Goal: Task Accomplishment & Management: Use online tool/utility

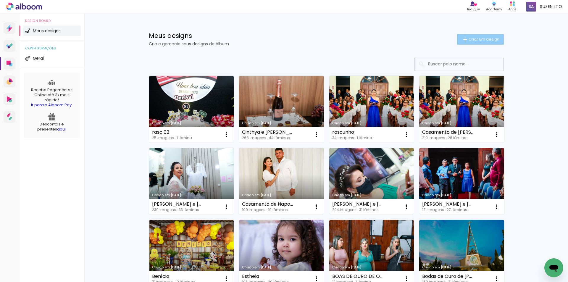
click at [482, 39] on span "Criar um design" at bounding box center [484, 39] width 31 height 4
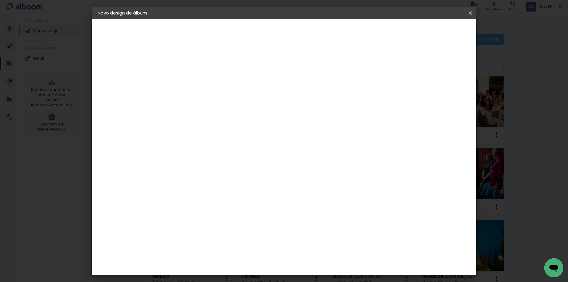
click at [195, 81] on input at bounding box center [195, 79] width 0 height 9
type input "[PERSON_NAME] e [PERSON_NAME]"
type paper-input "[PERSON_NAME] e [PERSON_NAME]"
click at [0, 0] on slot "Avançar" at bounding box center [0, 0] width 0 height 0
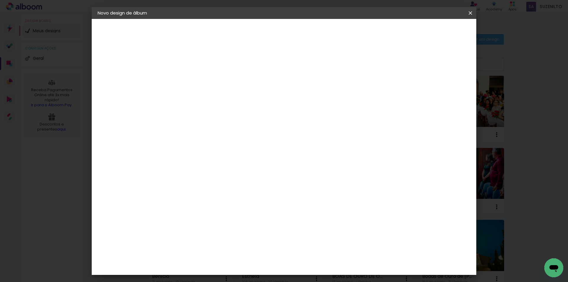
click at [219, 198] on div "Photoalbum Universal" at bounding box center [205, 202] width 29 height 9
click at [0, 0] on slot "Avançar" at bounding box center [0, 0] width 0 height 0
click at [218, 99] on input "text" at bounding box center [206, 103] width 23 height 9
click at [353, 99] on paper-item "Padrão" at bounding box center [323, 98] width 118 height 12
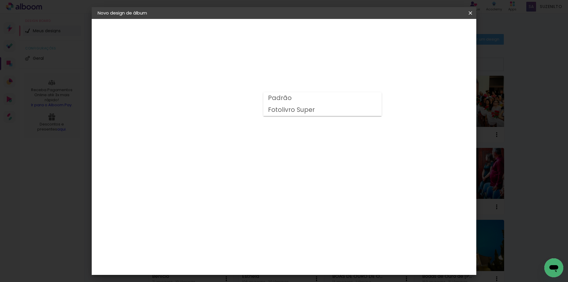
type input "Padrão"
click at [0, 0] on slot "Avançar" at bounding box center [0, 0] width 0 height 0
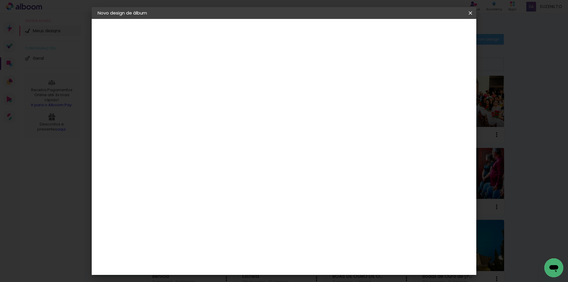
click at [434, 31] on span "Iniciar design" at bounding box center [420, 31] width 27 height 4
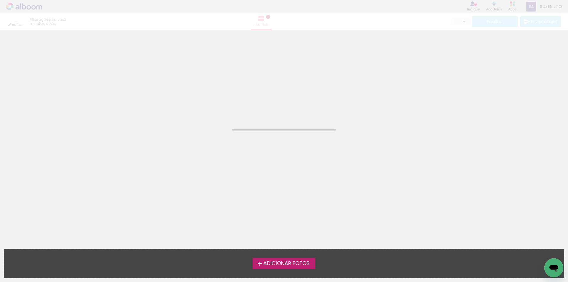
click at [288, 264] on span "Adicionar Fotos" at bounding box center [287, 263] width 46 height 5
click at [0, 0] on input "file" at bounding box center [0, 0] width 0 height 0
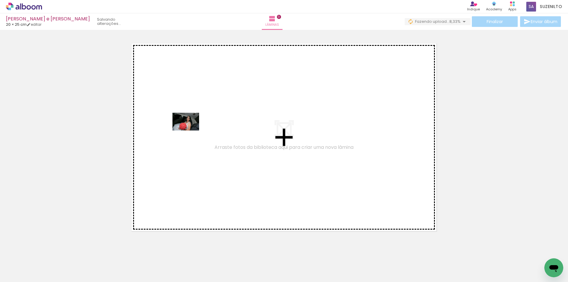
drag, startPoint x: 69, startPoint y: 266, endPoint x: 202, endPoint y: 118, distance: 198.8
click at [202, 118] on quentale-workspace at bounding box center [284, 141] width 568 height 282
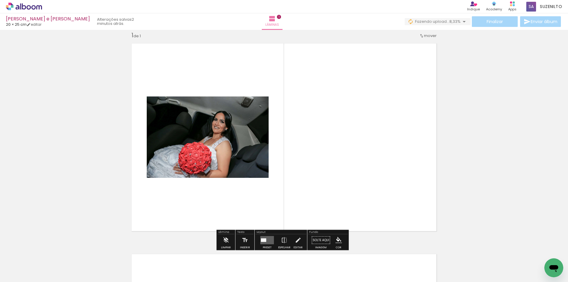
scroll to position [8, 0]
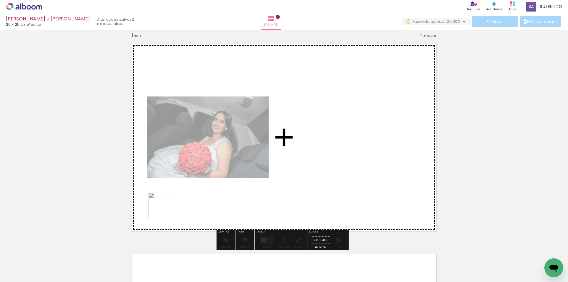
drag, startPoint x: 133, startPoint y: 267, endPoint x: 171, endPoint y: 206, distance: 71.3
click at [171, 206] on quentale-workspace at bounding box center [284, 141] width 568 height 282
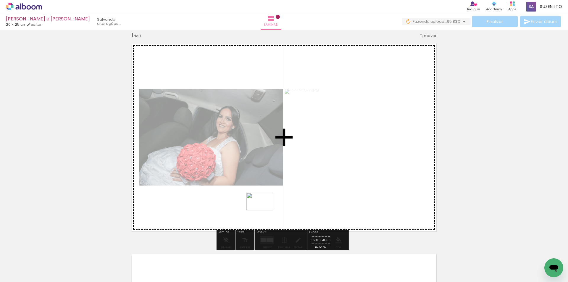
drag, startPoint x: 231, startPoint y: 259, endPoint x: 268, endPoint y: 206, distance: 65.1
click at [268, 206] on quentale-workspace at bounding box center [284, 141] width 568 height 282
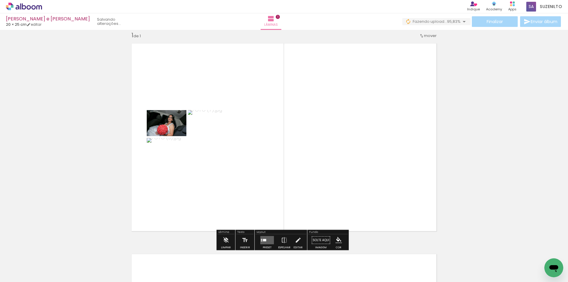
drag, startPoint x: 311, startPoint y: 176, endPoint x: 319, endPoint y: 168, distance: 10.7
click at [319, 168] on quentale-layouter at bounding box center [284, 137] width 313 height 196
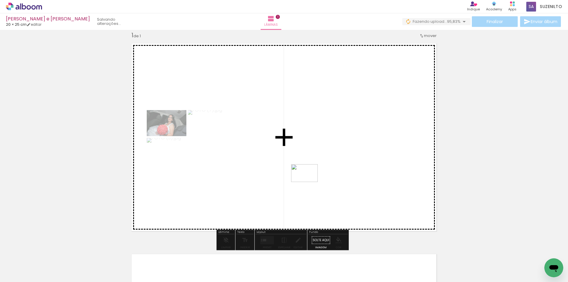
drag, startPoint x: 267, startPoint y: 271, endPoint x: 325, endPoint y: 160, distance: 124.5
click at [325, 161] on quentale-workspace at bounding box center [284, 141] width 568 height 282
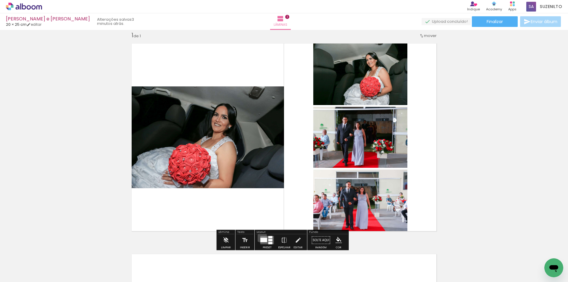
click at [261, 236] on quentale-layouter at bounding box center [268, 240] width 14 height 8
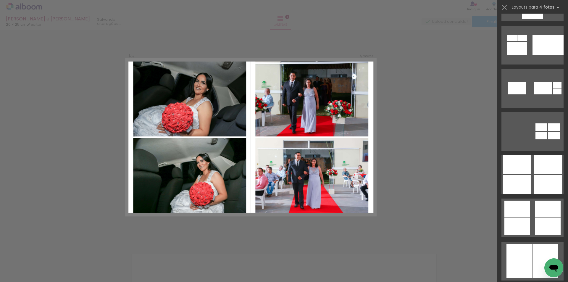
scroll to position [1895, 0]
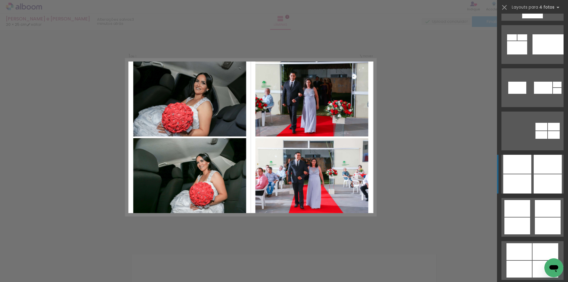
click at [522, 184] on div at bounding box center [518, 183] width 28 height 19
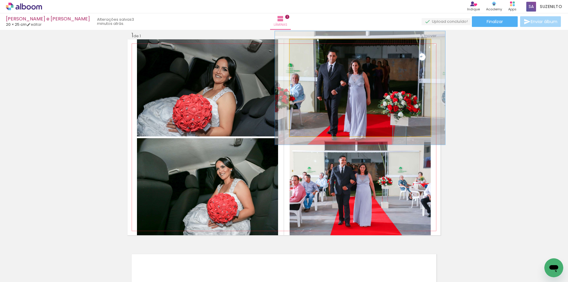
drag, startPoint x: 302, startPoint y: 45, endPoint x: 306, endPoint y: 45, distance: 3.6
click at [306, 45] on div at bounding box center [307, 45] width 5 height 5
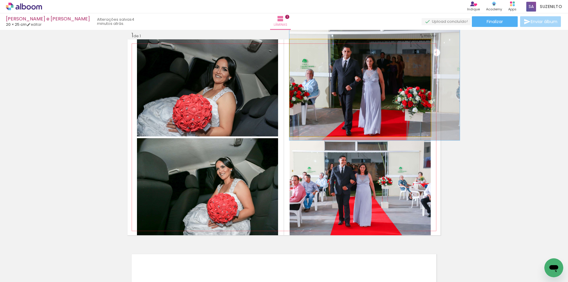
drag, startPoint x: 316, startPoint y: 86, endPoint x: 341, endPoint y: 82, distance: 24.7
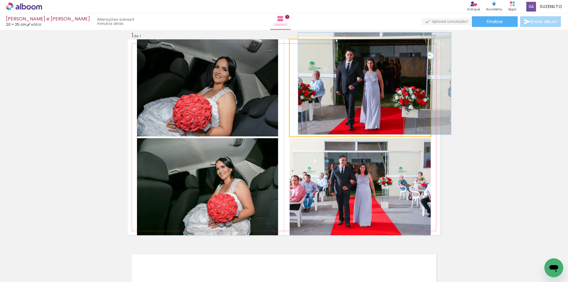
type paper-slider "105"
click at [304, 46] on div at bounding box center [304, 45] width 5 height 5
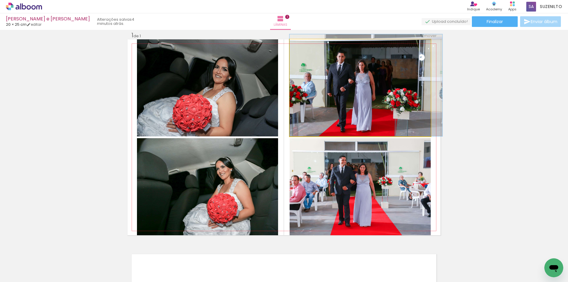
drag, startPoint x: 322, startPoint y: 71, endPoint x: 335, endPoint y: 70, distance: 13.1
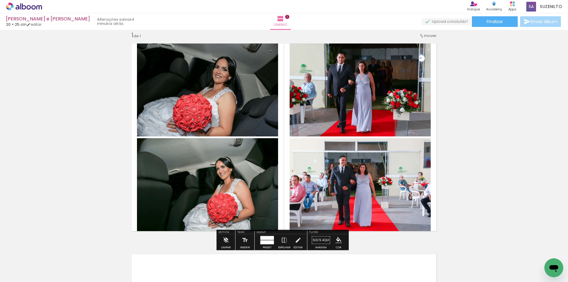
click at [339, 187] on quentale-photo at bounding box center [360, 186] width 141 height 97
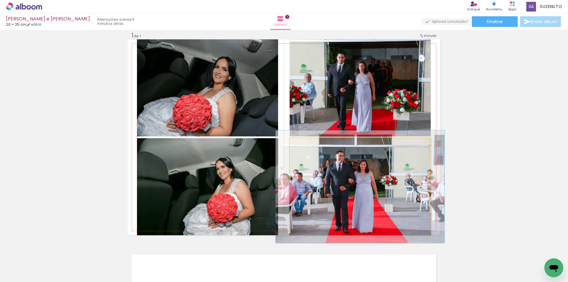
drag, startPoint x: 301, startPoint y: 143, endPoint x: 304, endPoint y: 144, distance: 3.5
type paper-slider "116"
click at [304, 144] on div at bounding box center [306, 144] width 5 height 5
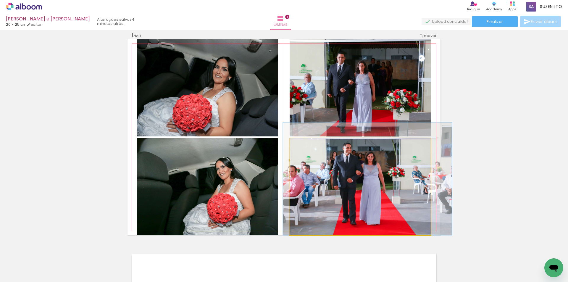
drag, startPoint x: 351, startPoint y: 180, endPoint x: 358, endPoint y: 168, distance: 13.5
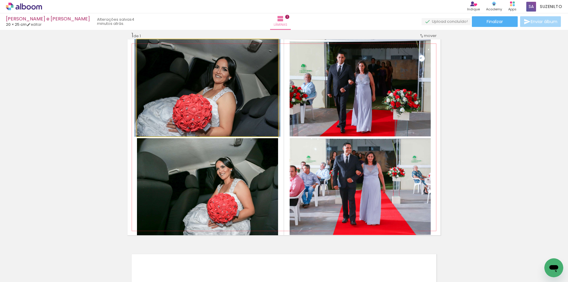
click at [217, 113] on quentale-photo at bounding box center [207, 87] width 141 height 97
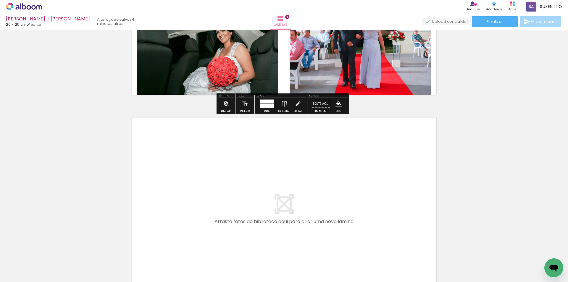
scroll to position [156, 0]
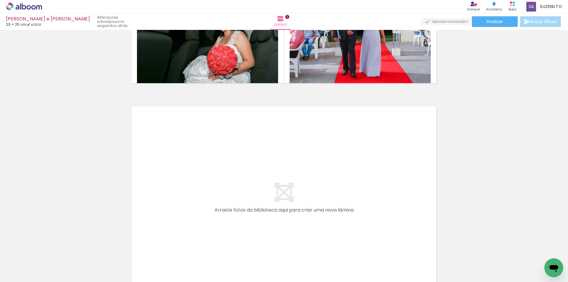
click at [294, 261] on div at bounding box center [291, 263] width 29 height 20
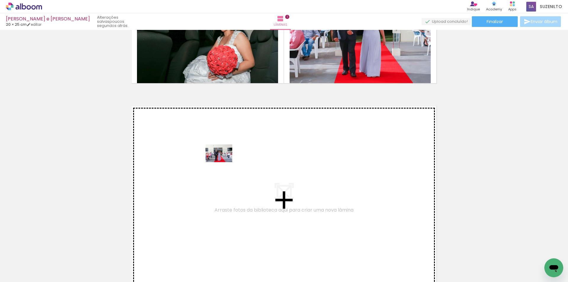
drag, startPoint x: 294, startPoint y: 261, endPoint x: 318, endPoint y: 269, distance: 25.5
click at [216, 158] on quentale-workspace at bounding box center [284, 141] width 568 height 282
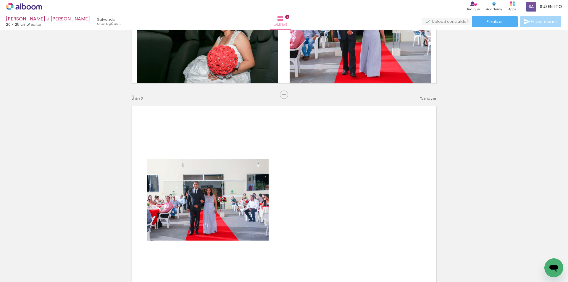
scroll to position [219, 0]
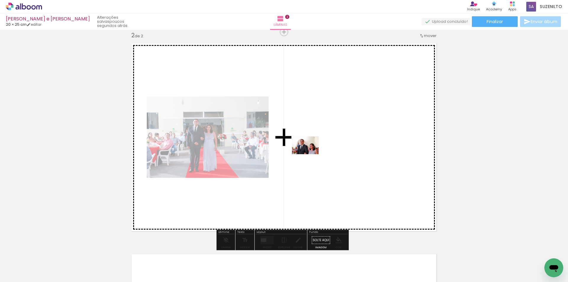
drag, startPoint x: 320, startPoint y: 266, endPoint x: 310, endPoint y: 154, distance: 112.9
click at [310, 154] on quentale-workspace at bounding box center [284, 141] width 568 height 282
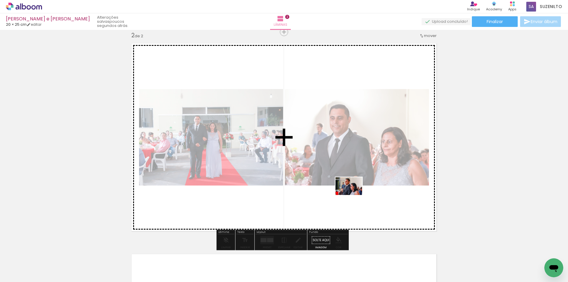
drag, startPoint x: 360, startPoint y: 264, endPoint x: 353, endPoint y: 190, distance: 73.5
click at [353, 190] on quentale-workspace at bounding box center [284, 141] width 568 height 282
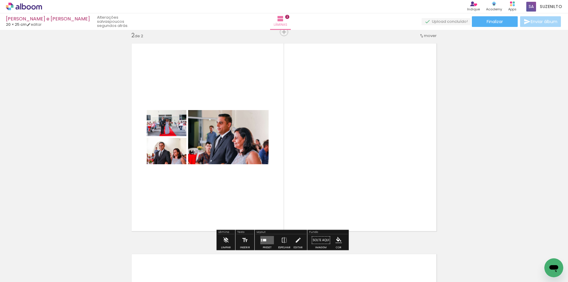
click at [399, 266] on div at bounding box center [390, 263] width 29 height 20
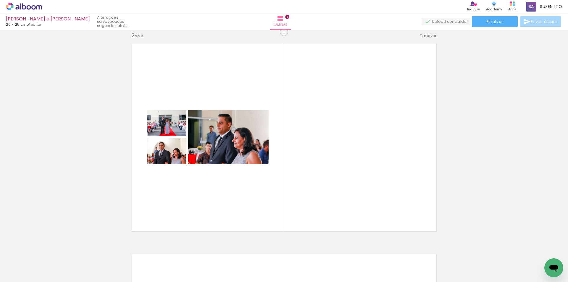
click at [399, 266] on div at bounding box center [390, 263] width 29 height 20
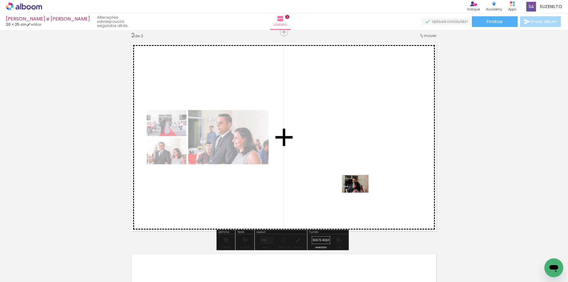
drag, startPoint x: 398, startPoint y: 265, endPoint x: 348, endPoint y: 170, distance: 107.0
click at [348, 170] on quentale-workspace at bounding box center [284, 141] width 568 height 282
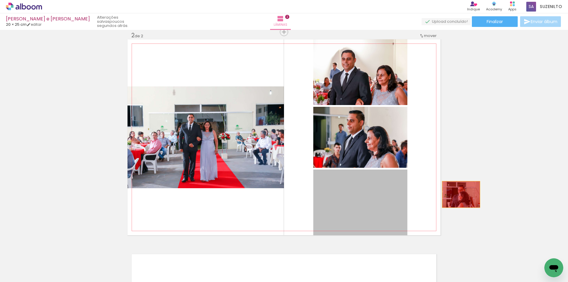
drag, startPoint x: 381, startPoint y: 203, endPoint x: 467, endPoint y: 195, distance: 85.9
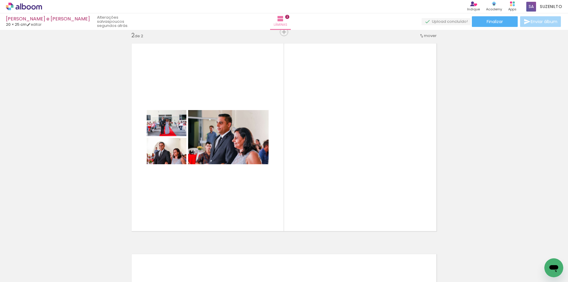
scroll to position [0, 12]
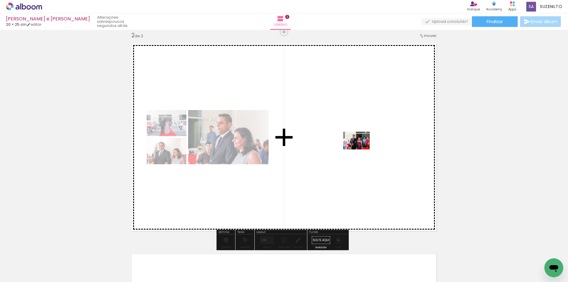
drag, startPoint x: 447, startPoint y: 262, endPoint x: 2, endPoint y: 8, distance: 511.9
click at [358, 143] on quentale-workspace at bounding box center [284, 141] width 568 height 282
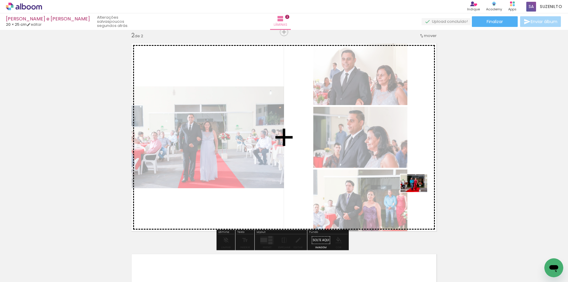
drag, startPoint x: 541, startPoint y: 264, endPoint x: 416, endPoint y: 190, distance: 144.7
click at [417, 192] on quentale-workspace at bounding box center [284, 141] width 568 height 282
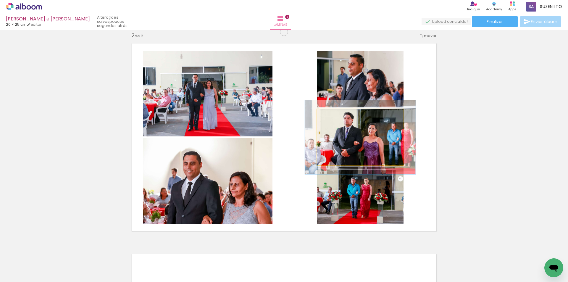
drag, startPoint x: 329, startPoint y: 115, endPoint x: 335, endPoint y: 116, distance: 5.7
type paper-slider "128"
click at [335, 116] on div at bounding box center [336, 115] width 5 height 5
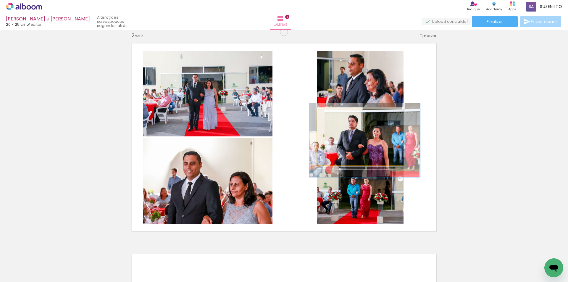
drag, startPoint x: 338, startPoint y: 138, endPoint x: 343, endPoint y: 141, distance: 5.3
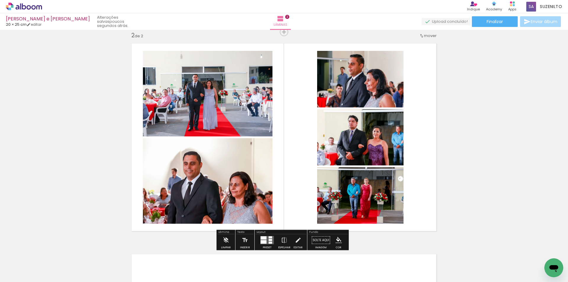
click at [347, 195] on quentale-photo at bounding box center [360, 195] width 86 height 57
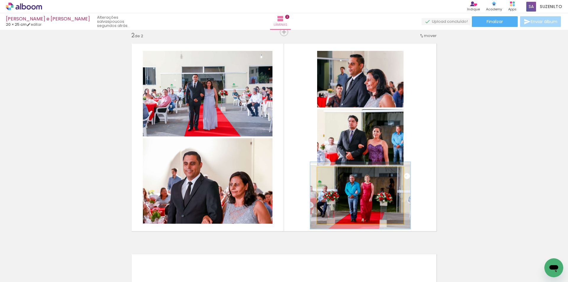
drag, startPoint x: 330, startPoint y: 173, endPoint x: 334, endPoint y: 173, distance: 3.3
type paper-slider "116"
click at [334, 173] on div at bounding box center [334, 173] width 5 height 5
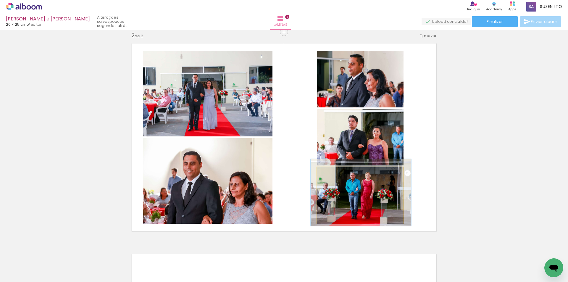
drag, startPoint x: 337, startPoint y: 189, endPoint x: 338, endPoint y: 186, distance: 3.0
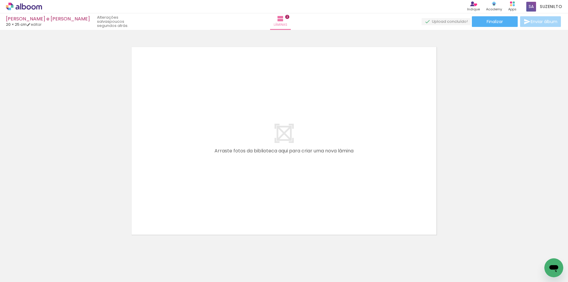
scroll to position [0, 278]
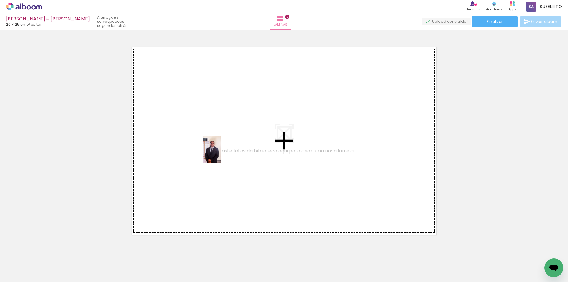
drag, startPoint x: 379, startPoint y: 263, endPoint x: 221, endPoint y: 154, distance: 191.9
click at [221, 154] on quentale-workspace at bounding box center [284, 141] width 568 height 282
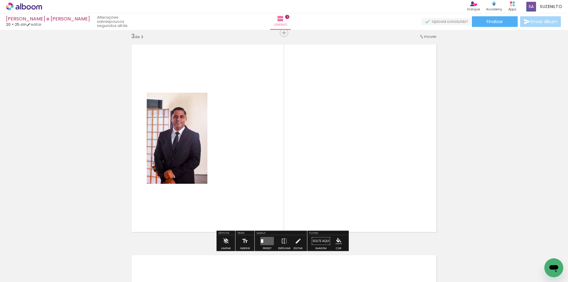
scroll to position [429, 0]
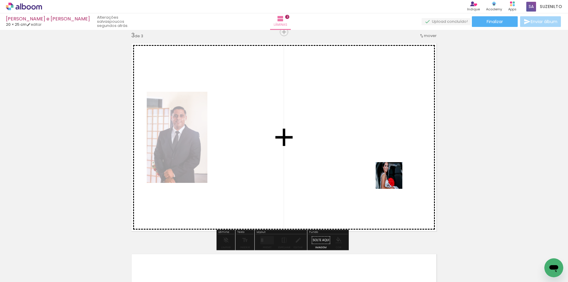
drag, startPoint x: 419, startPoint y: 261, endPoint x: 431, endPoint y: 219, distance: 43.8
click at [389, 156] on quentale-workspace at bounding box center [284, 141] width 568 height 282
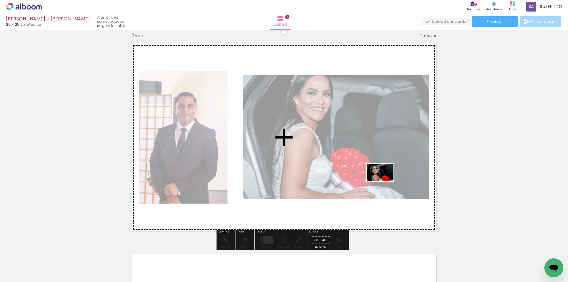
click at [384, 181] on quentale-workspace at bounding box center [284, 141] width 568 height 282
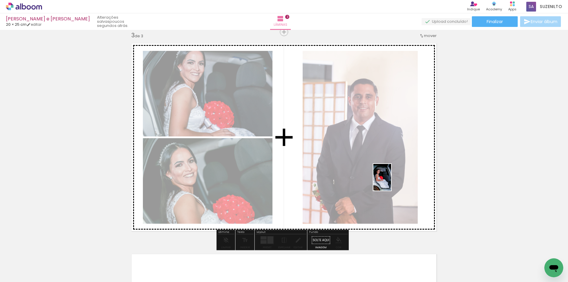
drag, startPoint x: 476, startPoint y: 266, endPoint x: 498, endPoint y: 260, distance: 23.1
click at [386, 178] on quentale-workspace at bounding box center [284, 141] width 568 height 282
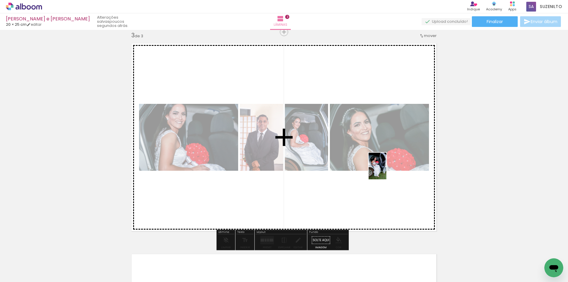
drag, startPoint x: 513, startPoint y: 271, endPoint x: 387, endPoint y: 171, distance: 161.0
click at [387, 171] on quentale-workspace at bounding box center [284, 141] width 568 height 282
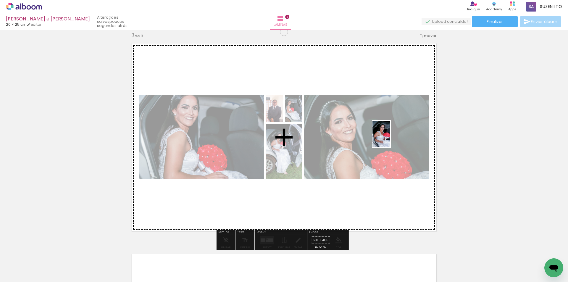
drag, startPoint x: 543, startPoint y: 255, endPoint x: 388, endPoint y: 137, distance: 194.6
click at [389, 138] on quentale-workspace at bounding box center [284, 141] width 568 height 282
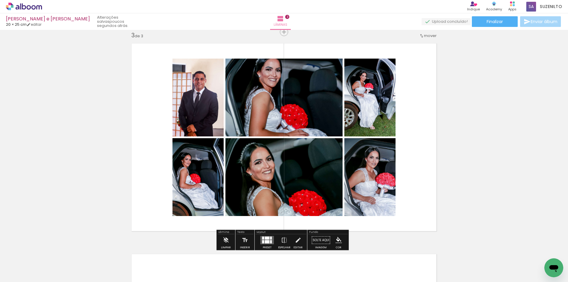
click at [266, 240] on div at bounding box center [267, 241] width 5 height 3
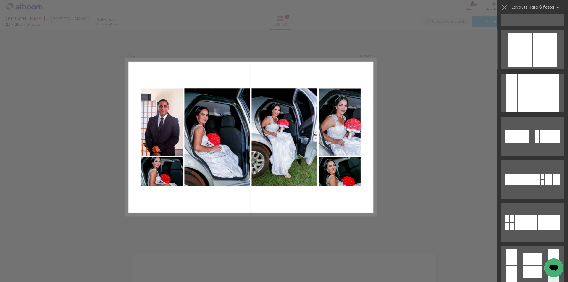
scroll to position [1273, 0]
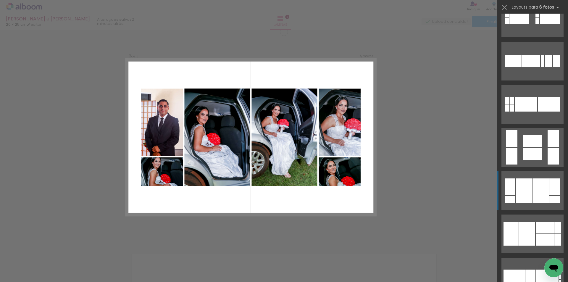
click at [530, 188] on quentale-layouter at bounding box center [533, 190] width 62 height 39
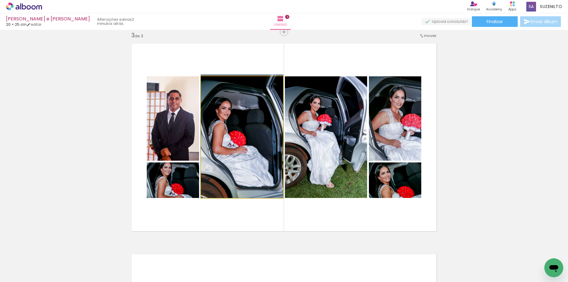
drag, startPoint x: 227, startPoint y: 148, endPoint x: 184, endPoint y: 136, distance: 44.3
click at [0, 0] on slot at bounding box center [0, 0] width 0 height 0
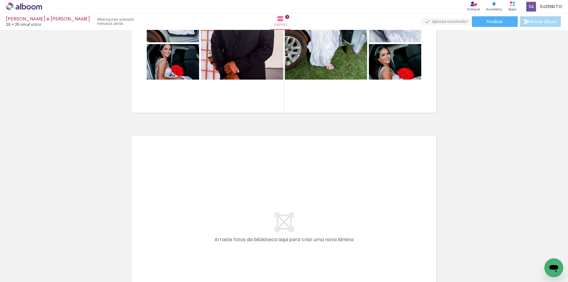
scroll to position [0, 278]
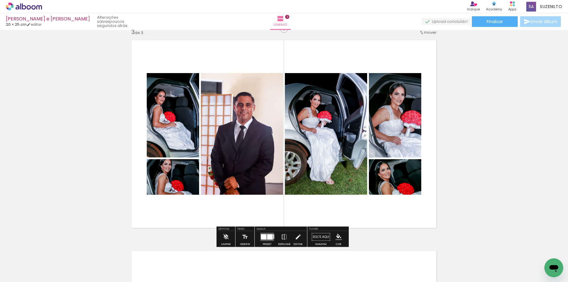
scroll to position [444, 0]
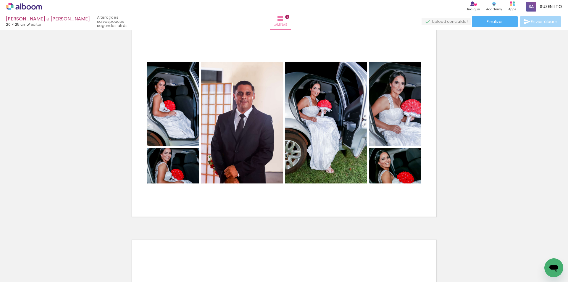
click at [28, 274] on span "Adicionar Fotos" at bounding box center [21, 274] width 18 height 7
click at [0, 0] on input "file" at bounding box center [0, 0] width 0 height 0
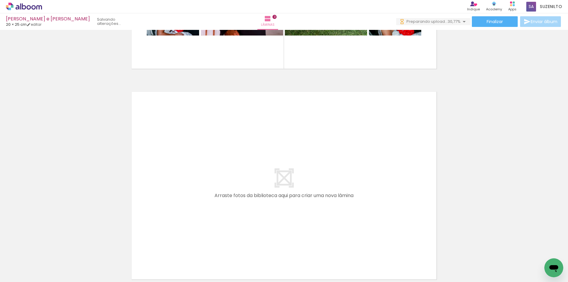
scroll to position [0, 0]
click at [264, 229] on quentale-layouter at bounding box center [284, 186] width 313 height 196
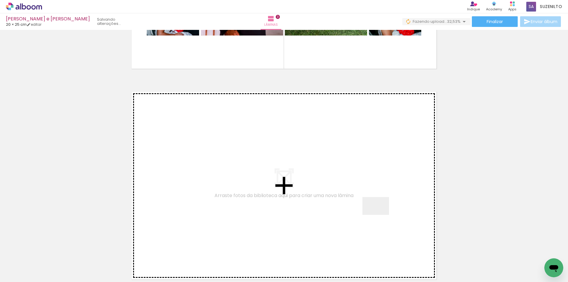
drag, startPoint x: 382, startPoint y: 265, endPoint x: 380, endPoint y: 215, distance: 50.4
click at [380, 215] on quentale-workspace at bounding box center [284, 141] width 568 height 282
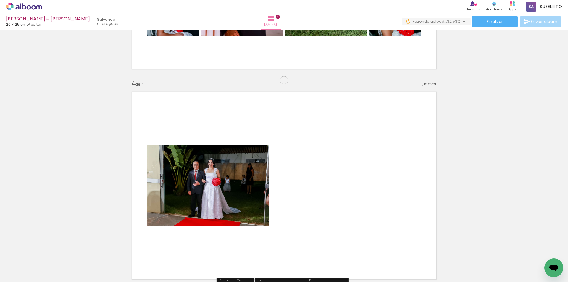
scroll to position [640, 0]
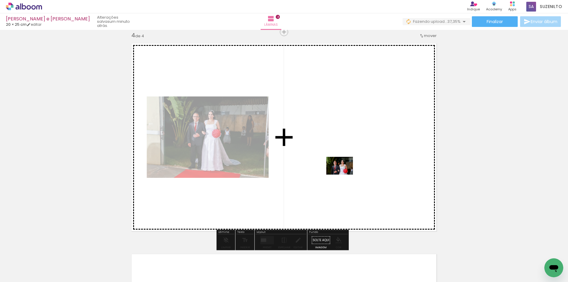
drag, startPoint x: 353, startPoint y: 267, endPoint x: 340, endPoint y: 159, distance: 108.9
click at [340, 159] on quentale-workspace at bounding box center [284, 141] width 568 height 282
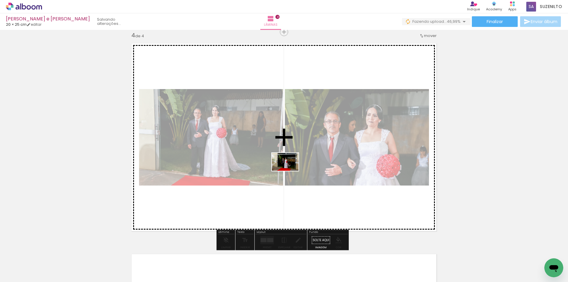
drag, startPoint x: 283, startPoint y: 264, endPoint x: 290, endPoint y: 171, distance: 93.8
click at [290, 171] on quentale-workspace at bounding box center [284, 141] width 568 height 282
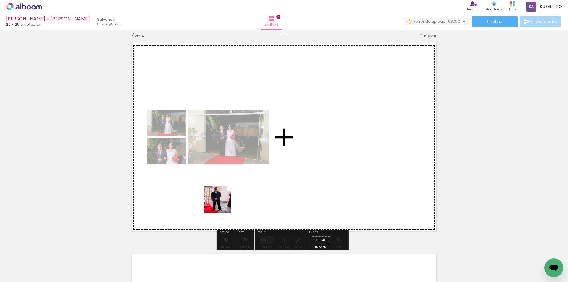
drag, startPoint x: 221, startPoint y: 264, endPoint x: 217, endPoint y: 182, distance: 82.4
click at [219, 185] on quentale-workspace at bounding box center [284, 141] width 568 height 282
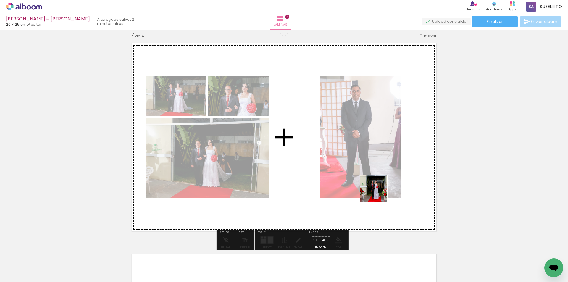
drag, startPoint x: 439, startPoint y: 266, endPoint x: 382, endPoint y: 179, distance: 104.1
click at [359, 165] on quentale-workspace at bounding box center [284, 141] width 568 height 282
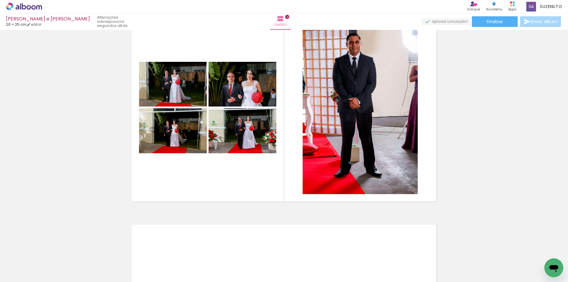
scroll to position [0, 793]
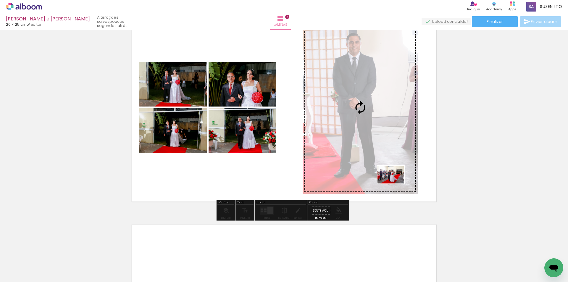
drag, startPoint x: 524, startPoint y: 261, endPoint x: 396, endPoint y: 184, distance: 149.7
click at [396, 184] on quentale-workspace at bounding box center [284, 141] width 568 height 282
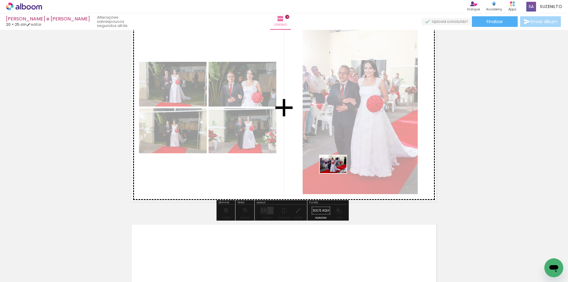
drag, startPoint x: 425, startPoint y: 265, endPoint x: 335, endPoint y: 170, distance: 130.7
click at [336, 170] on quentale-workspace at bounding box center [284, 141] width 568 height 282
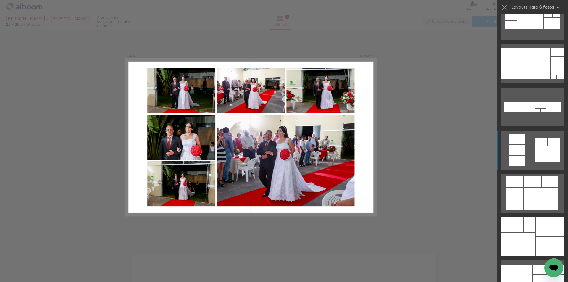
scroll to position [444, 0]
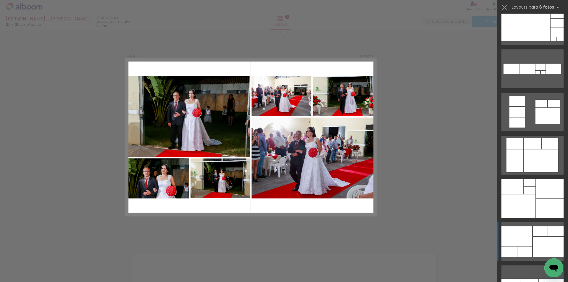
click at [515, 232] on div at bounding box center [517, 237] width 31 height 20
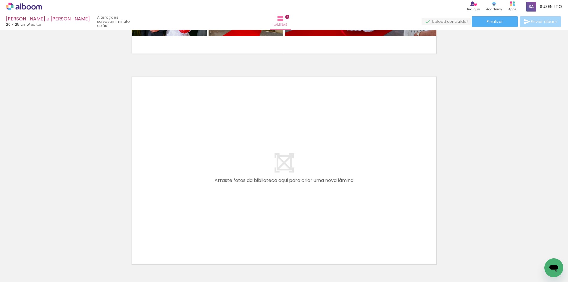
scroll to position [0, 1092]
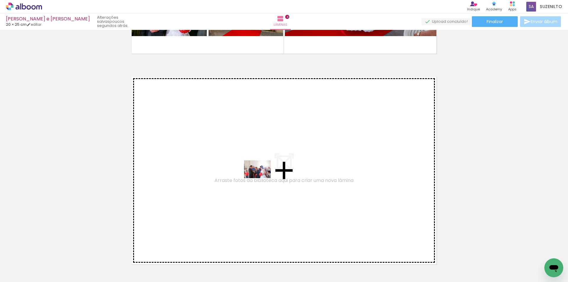
drag, startPoint x: 264, startPoint y: 263, endPoint x: 259, endPoint y: 163, distance: 100.2
click at [259, 163] on quentale-workspace at bounding box center [284, 141] width 568 height 282
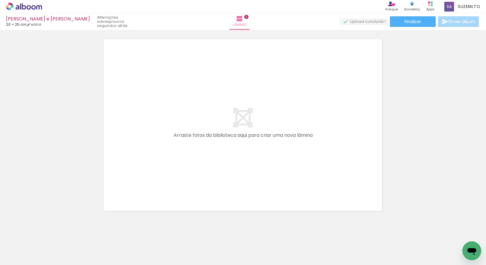
scroll to position [978, 0]
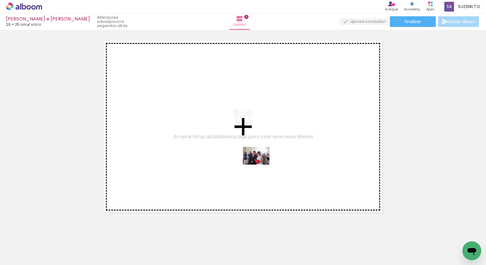
drag, startPoint x: 295, startPoint y: 249, endPoint x: 261, endPoint y: 165, distance: 90.8
click at [261, 165] on quentale-workspace at bounding box center [243, 132] width 486 height 265
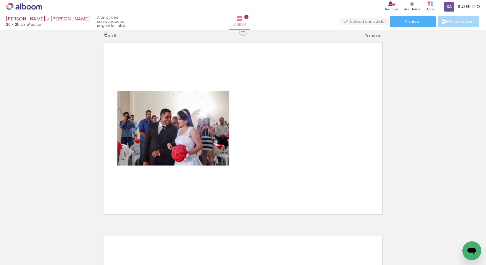
scroll to position [976, 0]
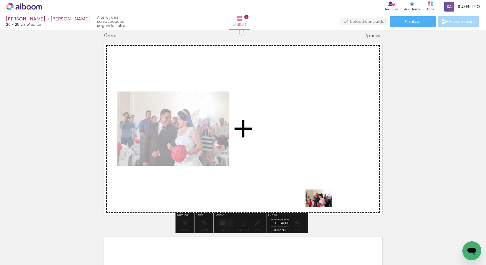
drag, startPoint x: 335, startPoint y: 253, endPoint x: 324, endPoint y: 207, distance: 46.8
click at [324, 207] on quentale-workspace at bounding box center [243, 132] width 486 height 265
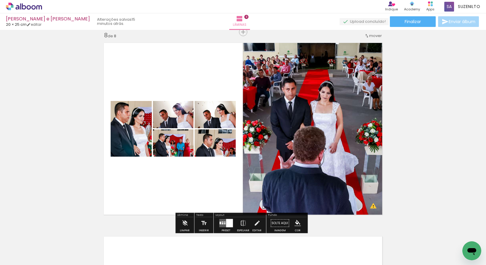
scroll to position [0, 1724]
